Goal: Check status: Check status

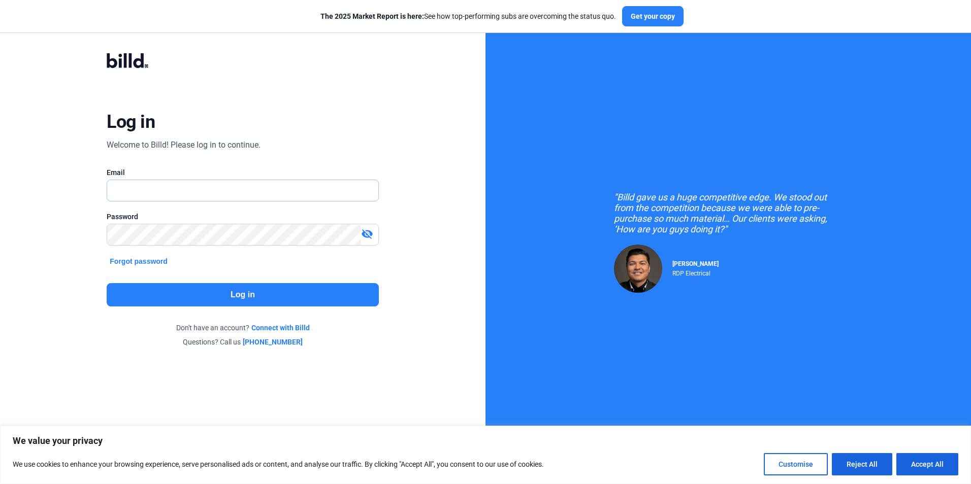
click at [291, 193] on input "text" at bounding box center [242, 190] width 271 height 21
type input "[EMAIL_ADDRESS][DOMAIN_NAME]"
click at [287, 302] on button "Log in" at bounding box center [243, 294] width 272 height 23
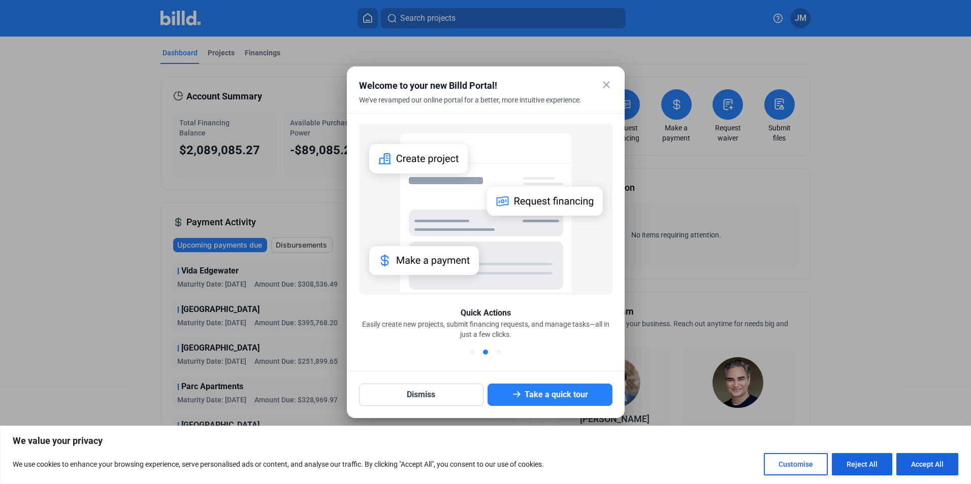
click at [606, 88] on mat-icon "close" at bounding box center [606, 85] width 12 height 12
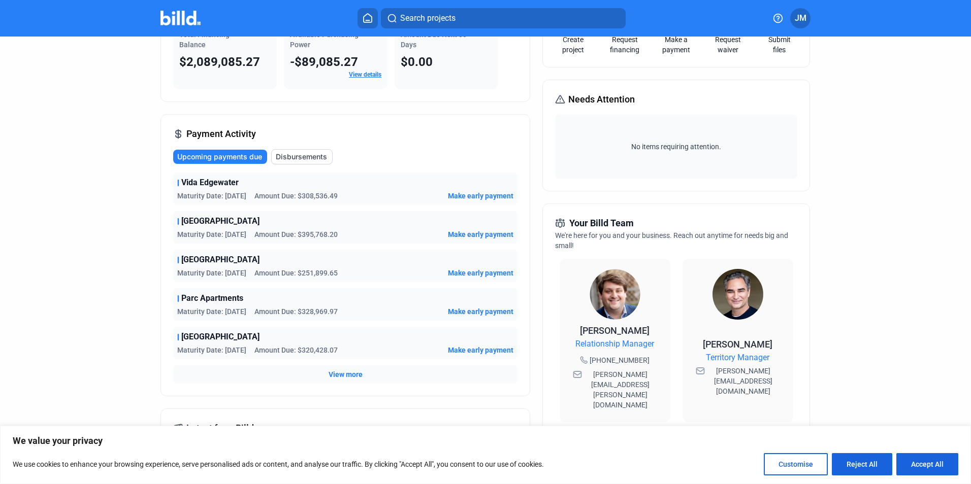
scroll to position [102, 0]
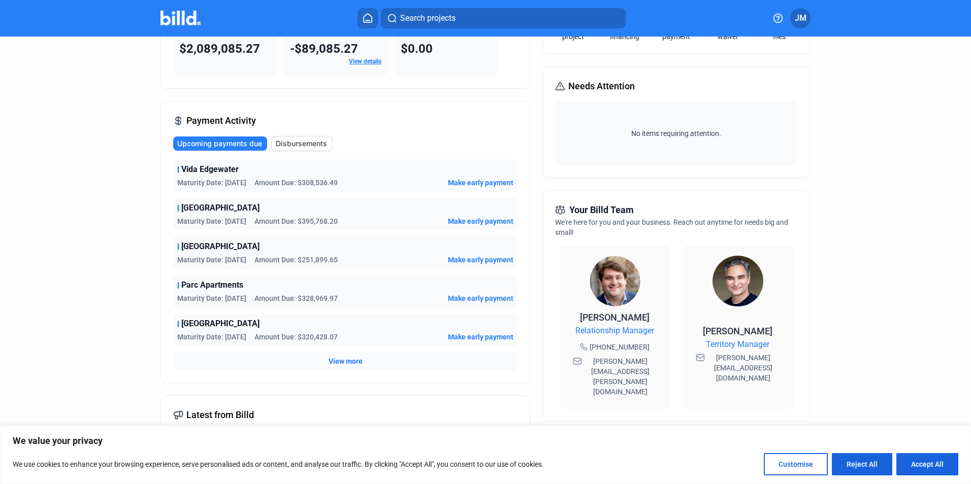
click at [352, 362] on span "View more" at bounding box center [345, 361] width 34 height 10
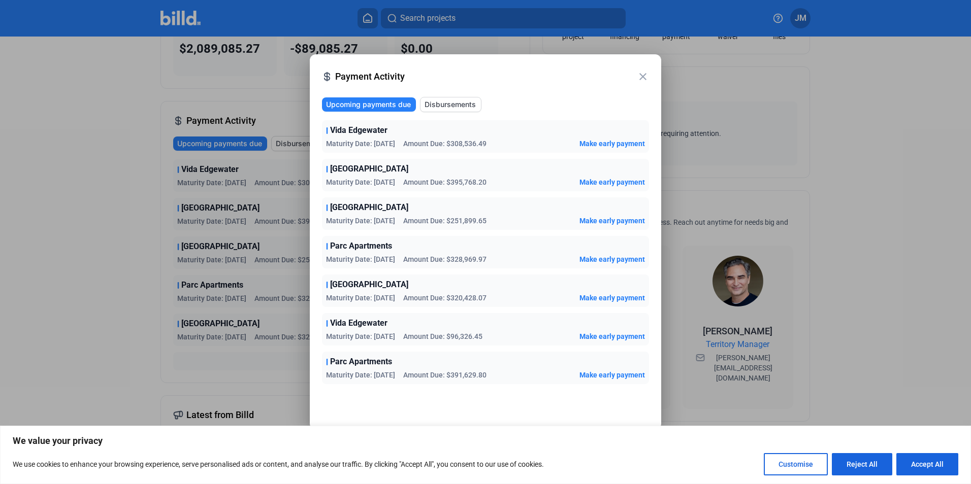
click at [644, 77] on mat-icon "close" at bounding box center [643, 77] width 12 height 12
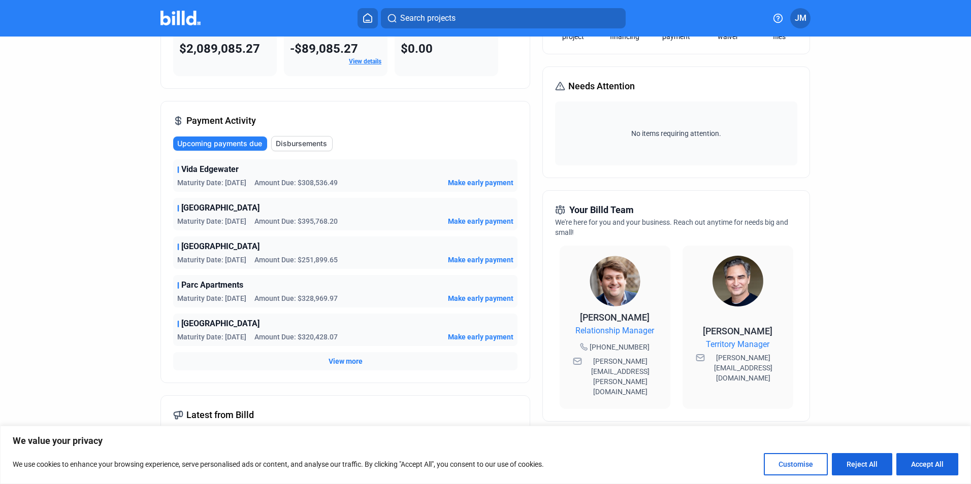
scroll to position [152, 0]
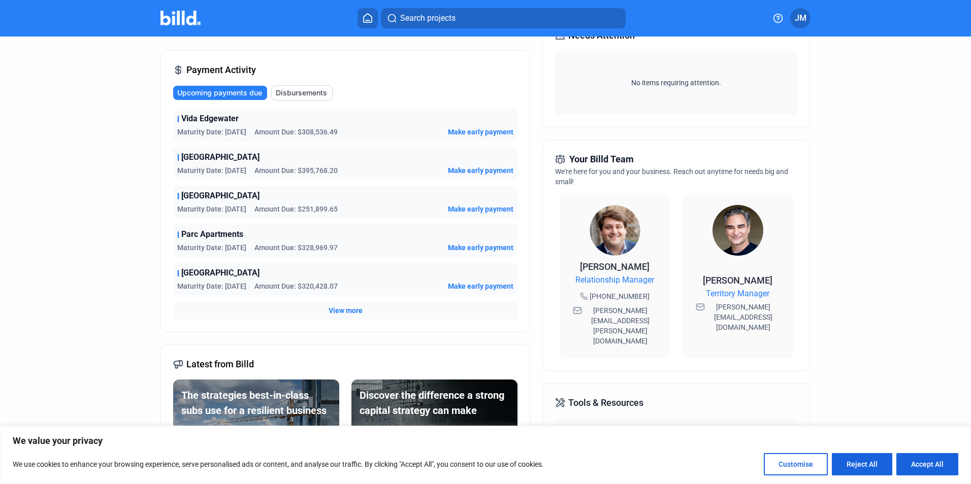
click at [337, 308] on span "View more" at bounding box center [345, 311] width 34 height 10
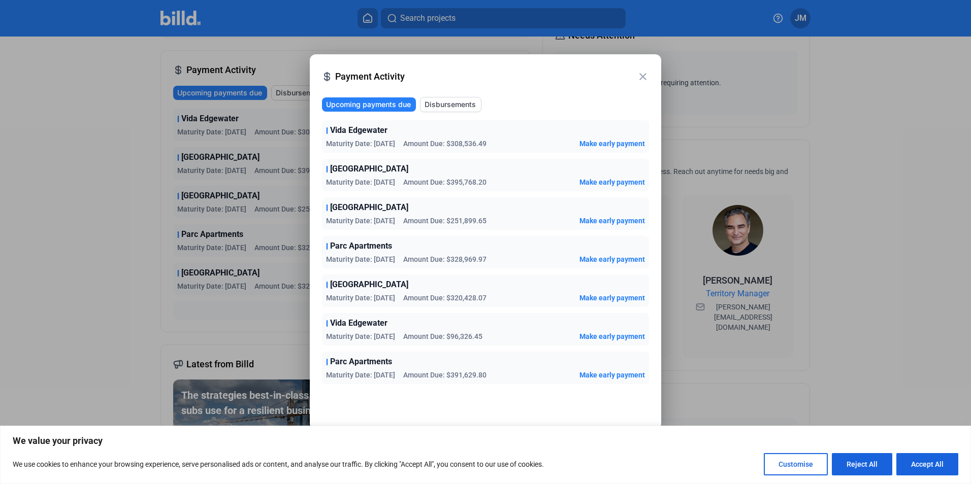
click at [646, 74] on mat-icon "close" at bounding box center [643, 77] width 12 height 12
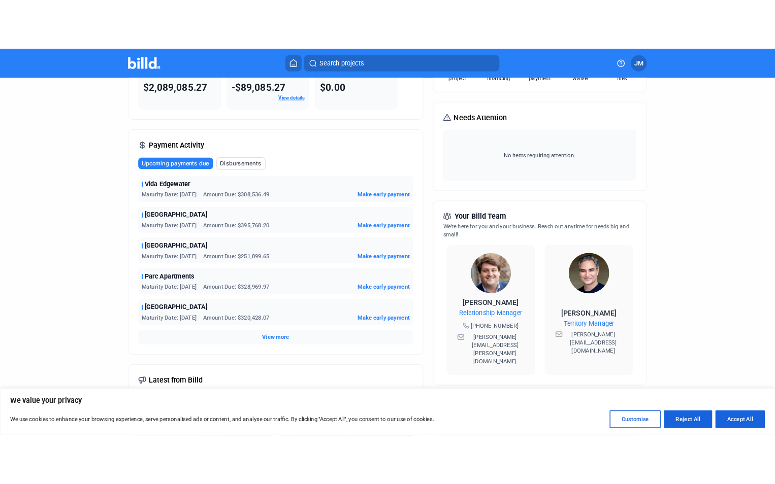
scroll to position [51, 0]
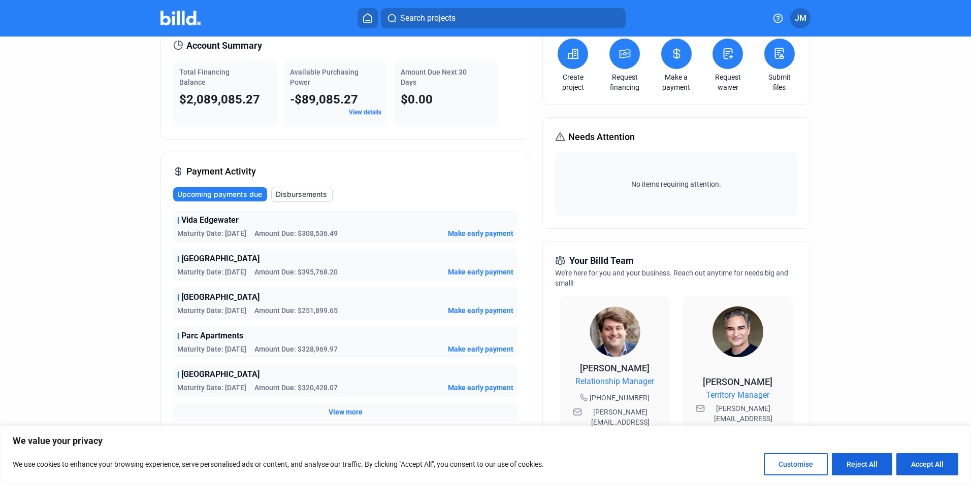
click at [328, 410] on span "View more" at bounding box center [345, 412] width 34 height 10
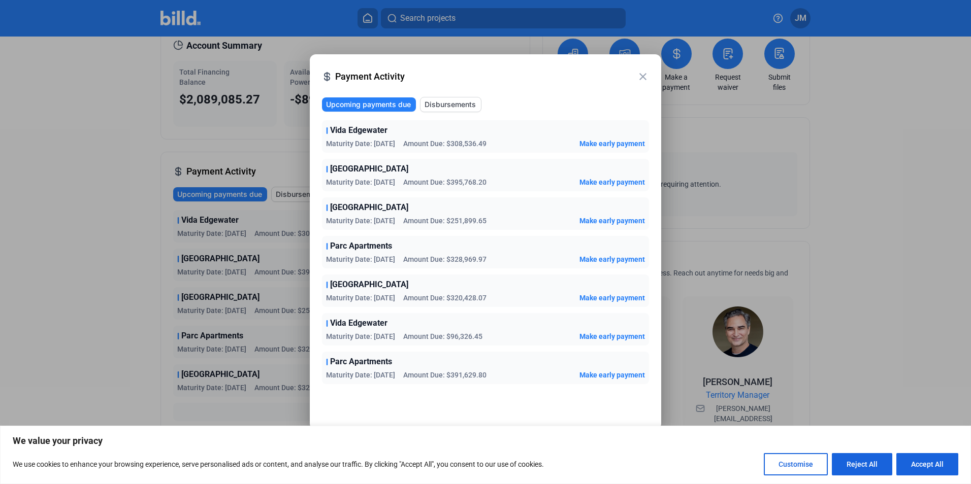
click at [642, 79] on mat-icon "close" at bounding box center [643, 77] width 12 height 12
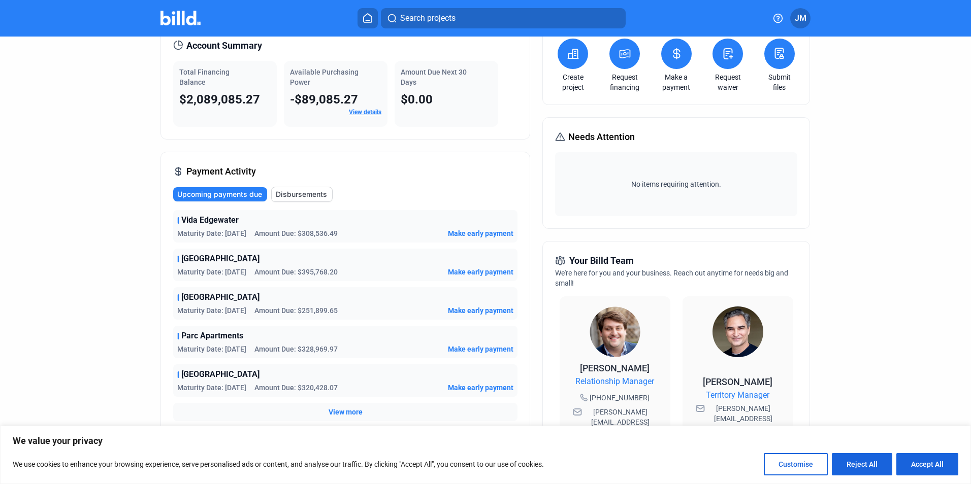
click at [370, 114] on link "View details" at bounding box center [365, 112] width 32 height 7
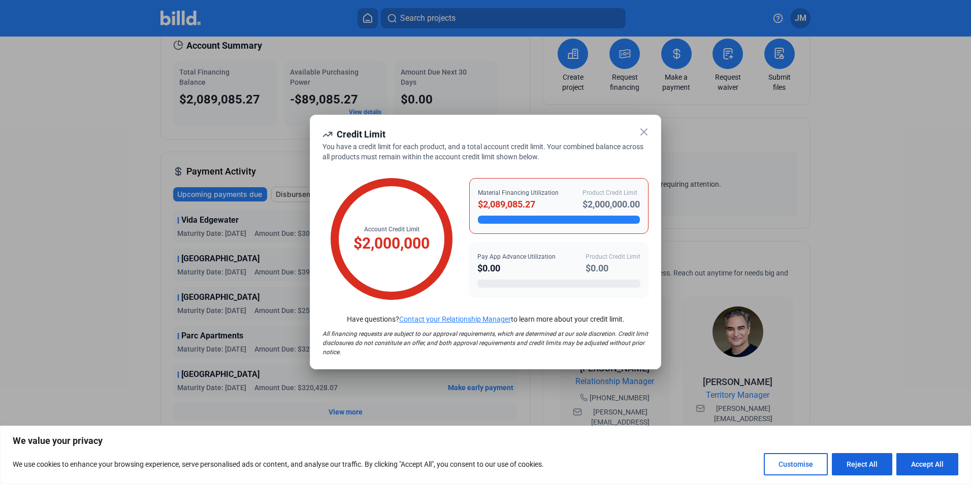
click at [644, 129] on icon at bounding box center [644, 132] width 12 height 12
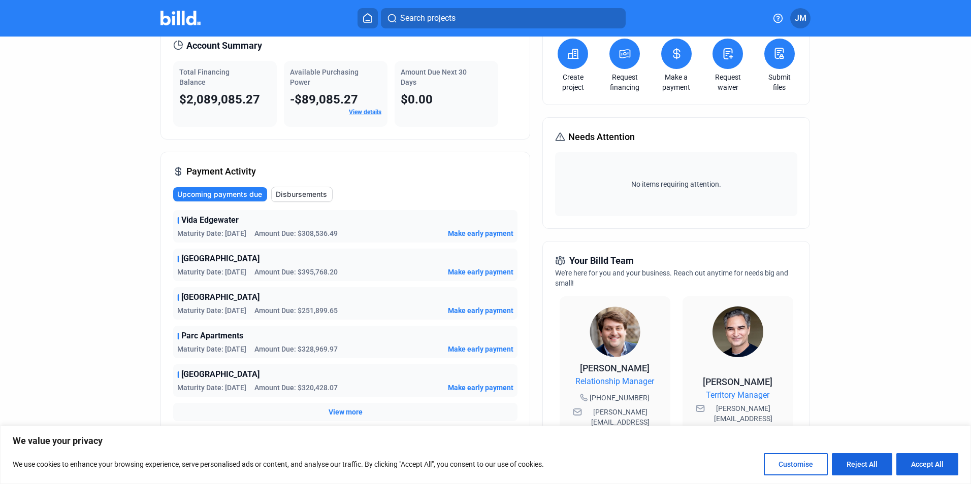
click at [798, 24] on button "JM" at bounding box center [800, 18] width 20 height 20
click at [729, 158] on button "Logout" at bounding box center [750, 157] width 111 height 20
